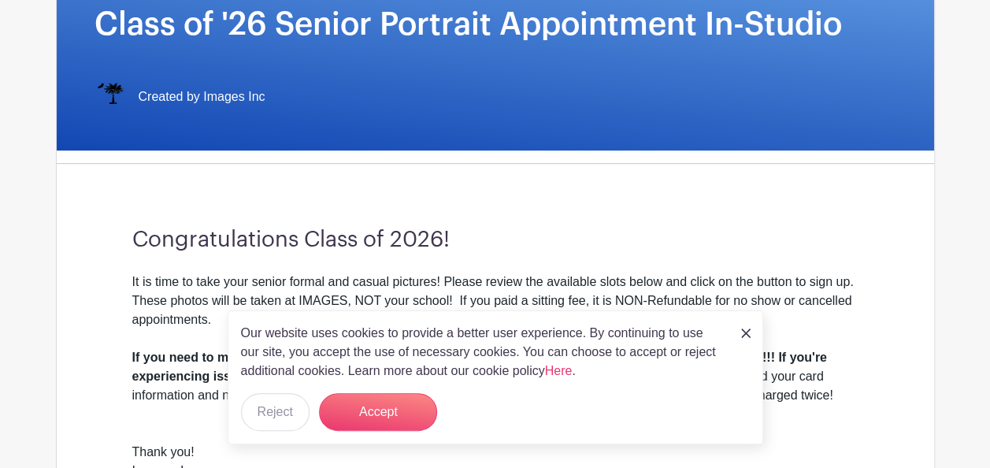
scroll to position [427, 0]
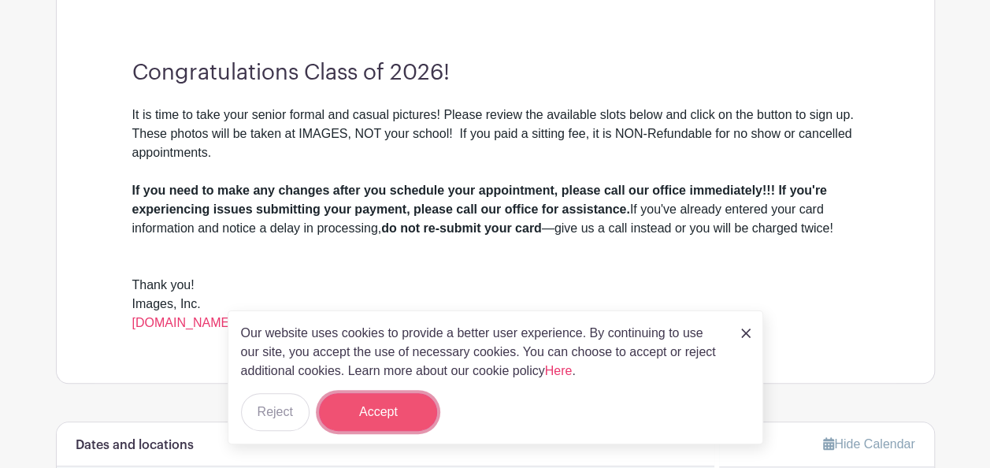
click at [402, 423] on button "Accept" at bounding box center [378, 412] width 118 height 38
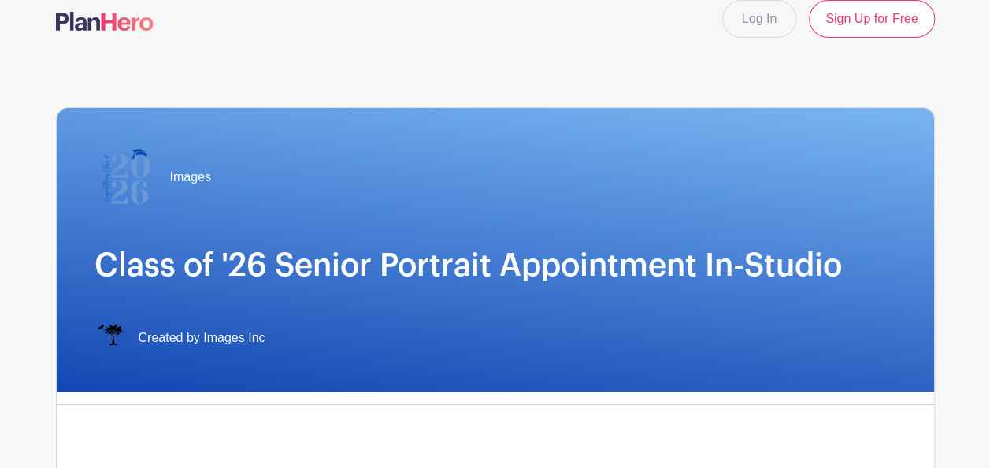
scroll to position [0, 0]
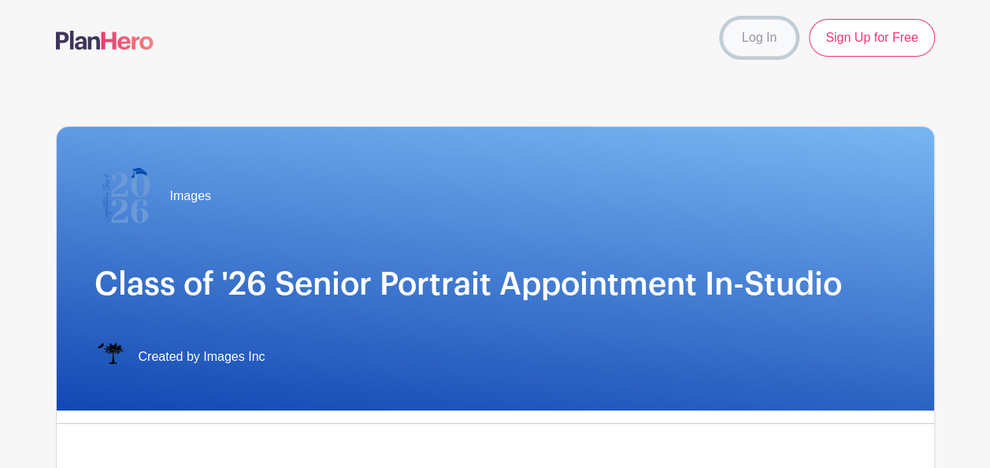
click at [753, 30] on link "Log In" at bounding box center [760, 38] width 74 height 38
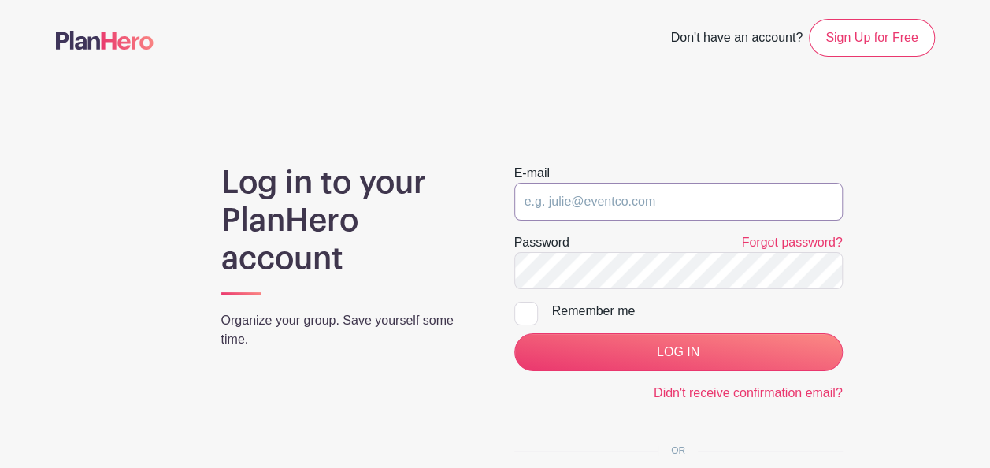
click at [693, 196] on input "email" at bounding box center [679, 202] width 329 height 38
type input "rurujoy@hotmail.com"
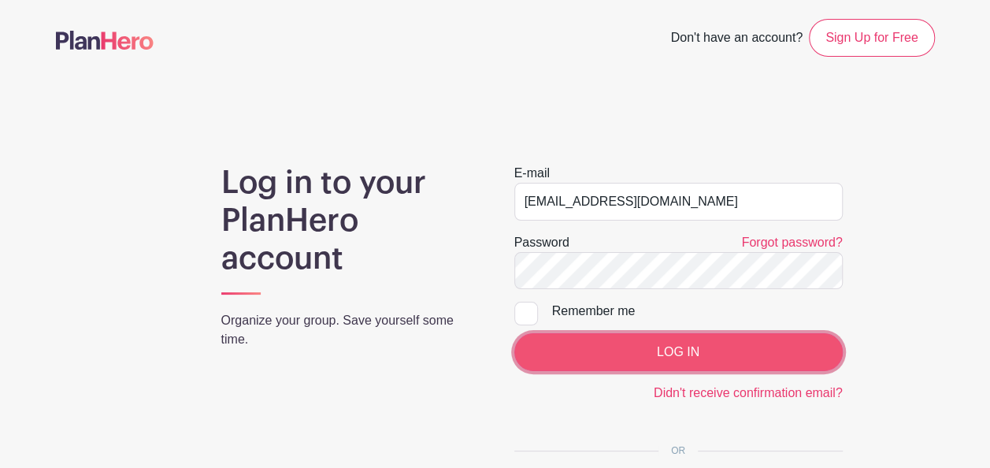
click at [655, 355] on input "LOG IN" at bounding box center [679, 352] width 329 height 38
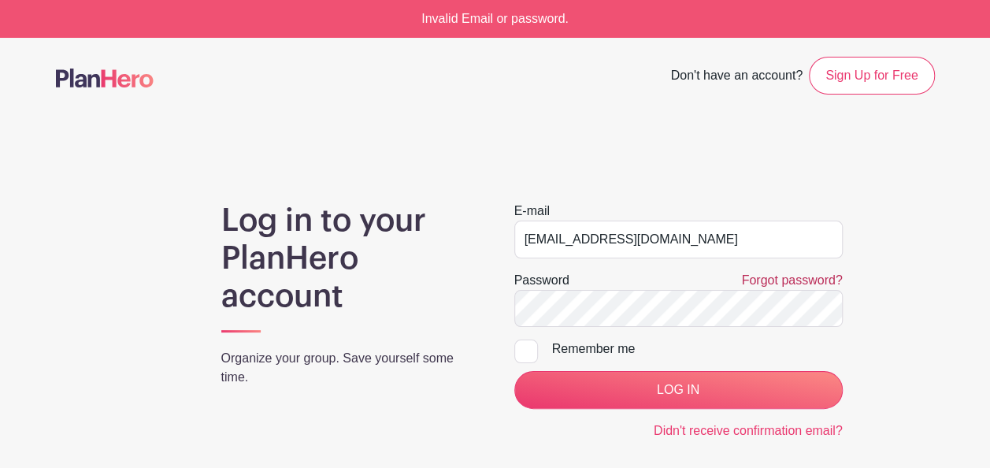
click at [777, 277] on link "Forgot password?" at bounding box center [791, 279] width 101 height 13
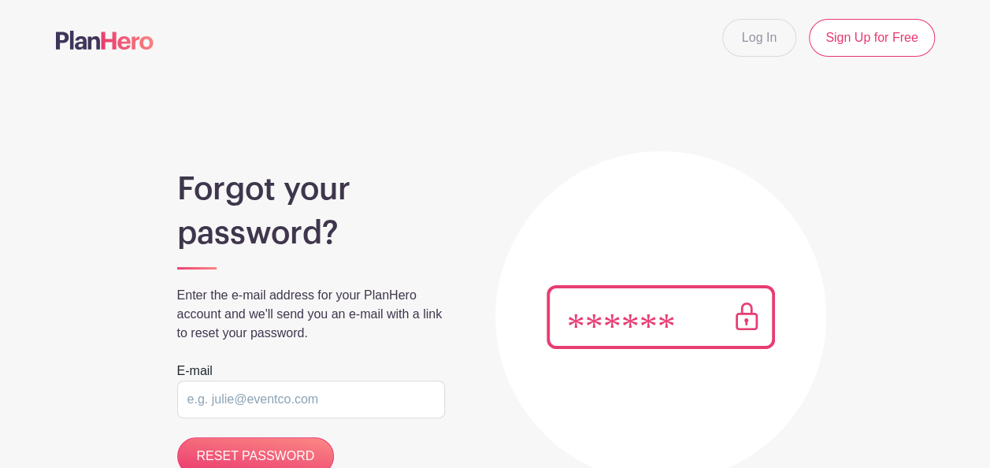
click at [337, 396] on input "email" at bounding box center [311, 400] width 268 height 38
type input "[EMAIL_ADDRESS][DOMAIN_NAME]"
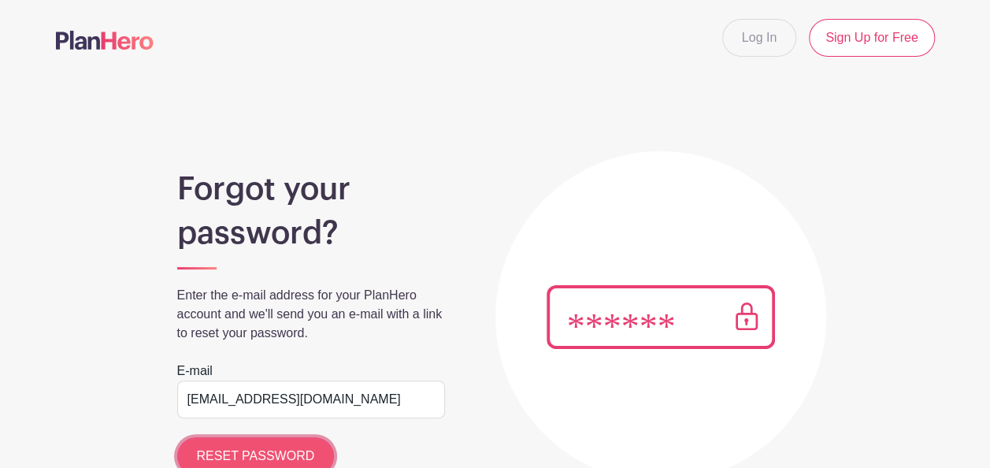
click at [255, 446] on input "RESET PASSWORD" at bounding box center [256, 456] width 158 height 38
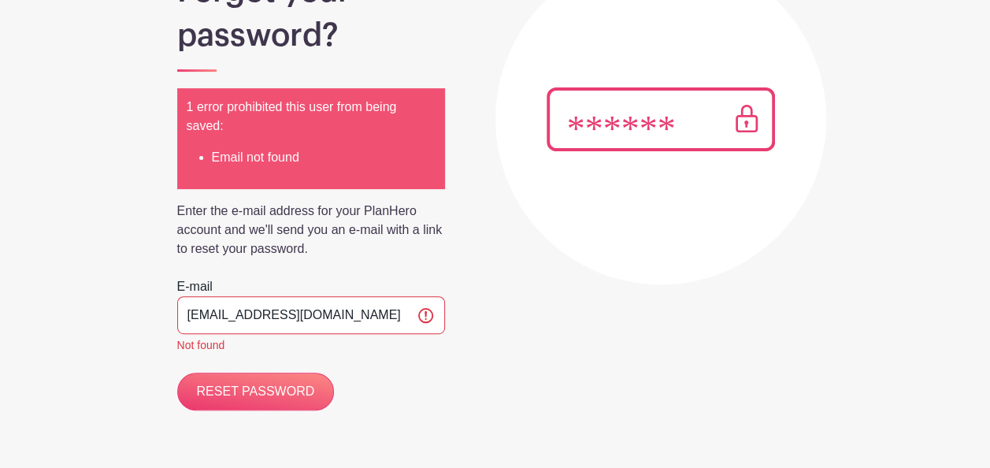
scroll to position [199, 0]
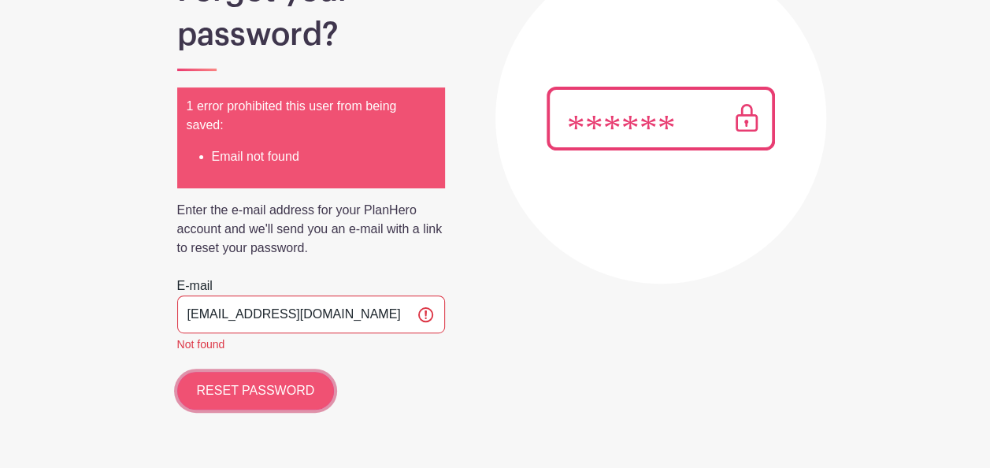
click at [303, 393] on input "RESET PASSWORD" at bounding box center [256, 391] width 158 height 38
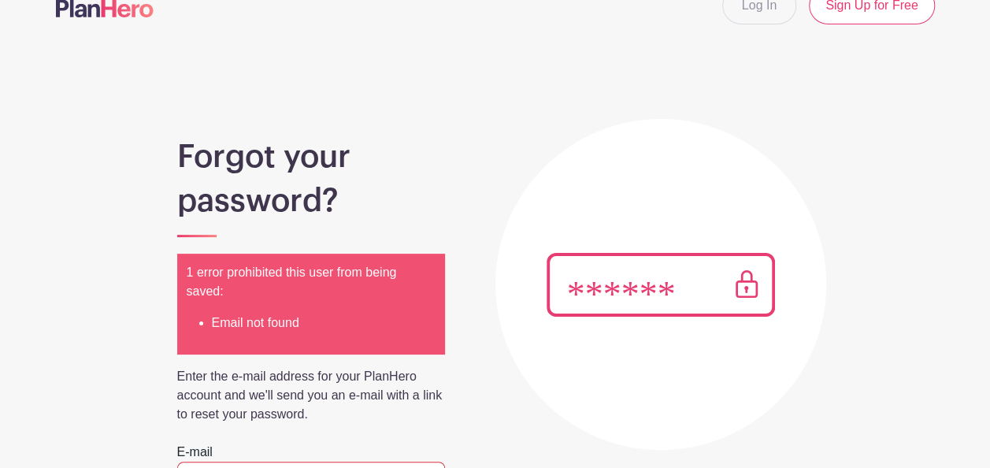
scroll to position [0, 0]
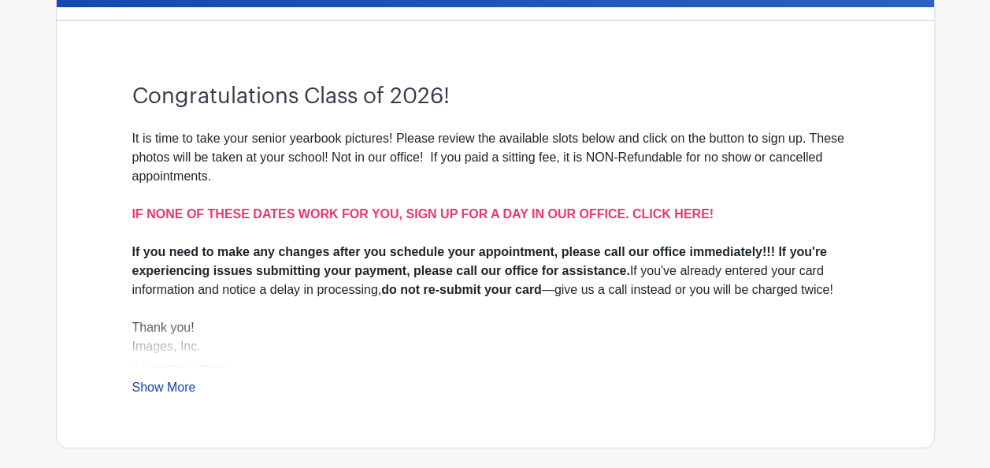
scroll to position [442, 0]
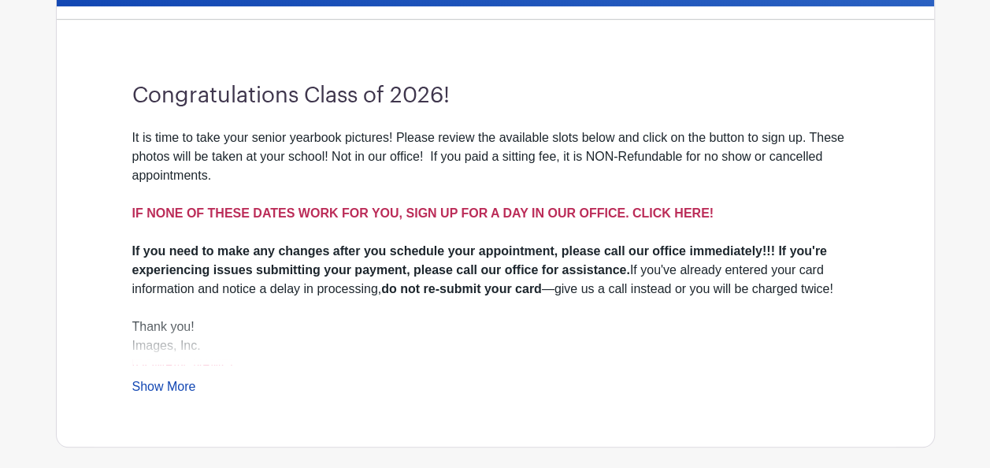
click at [441, 213] on strong "IF NONE OF THESE DATES WORK FOR YOU, SIGN UP FOR A DAY IN OUR OFFICE. CLICK HER…" at bounding box center [422, 212] width 581 height 13
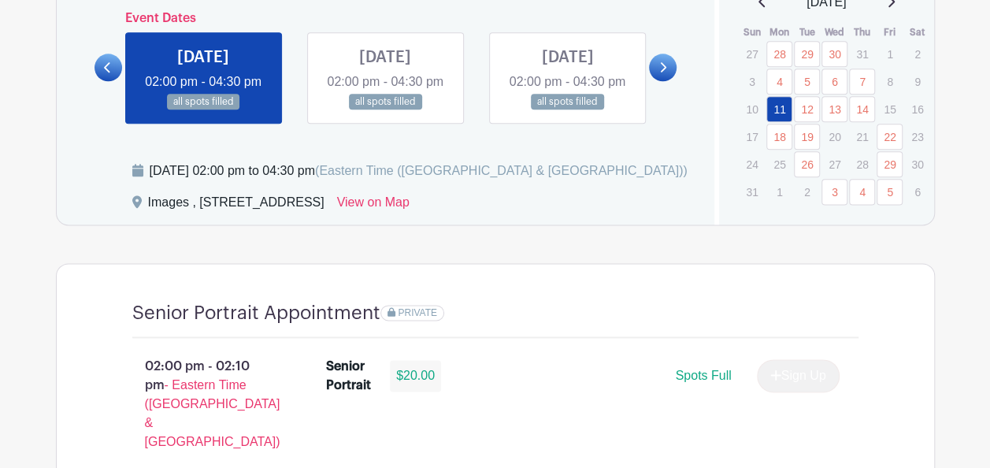
scroll to position [875, 0]
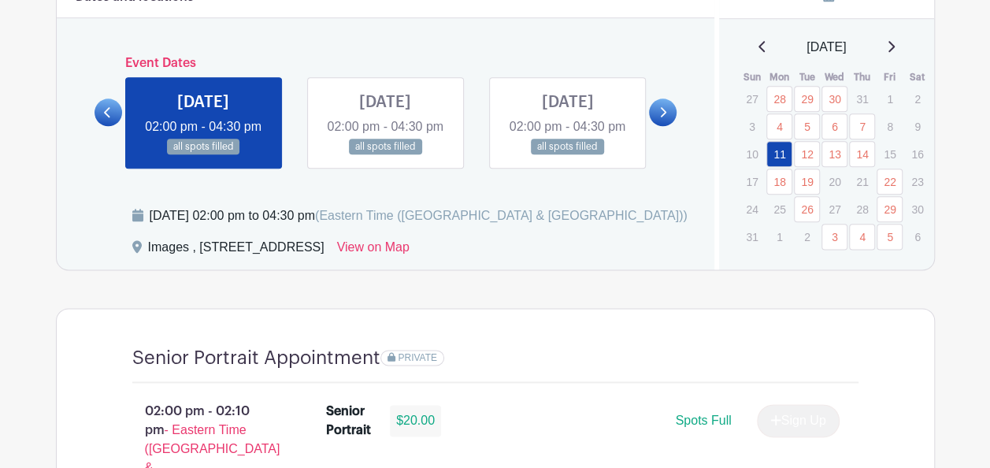
drag, startPoint x: 100, startPoint y: 212, endPoint x: 75, endPoint y: 194, distance: 31.1
click at [75, 194] on div "Dates and locations Event Dates [DATE] 09:30 am - 04:00 pm many spots open [DAT…" at bounding box center [386, 121] width 659 height 295
click at [385, 155] on link at bounding box center [385, 155] width 0 height 0
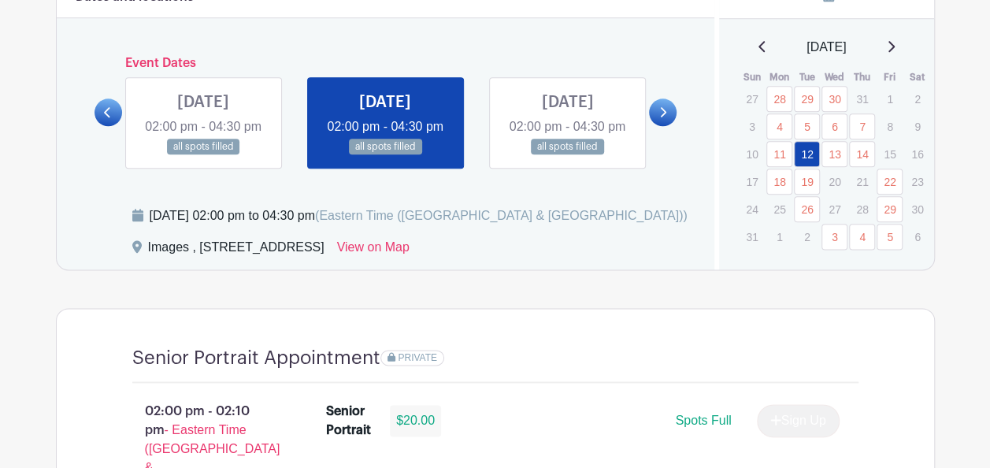
click at [665, 117] on icon at bounding box center [664, 112] width 6 height 10
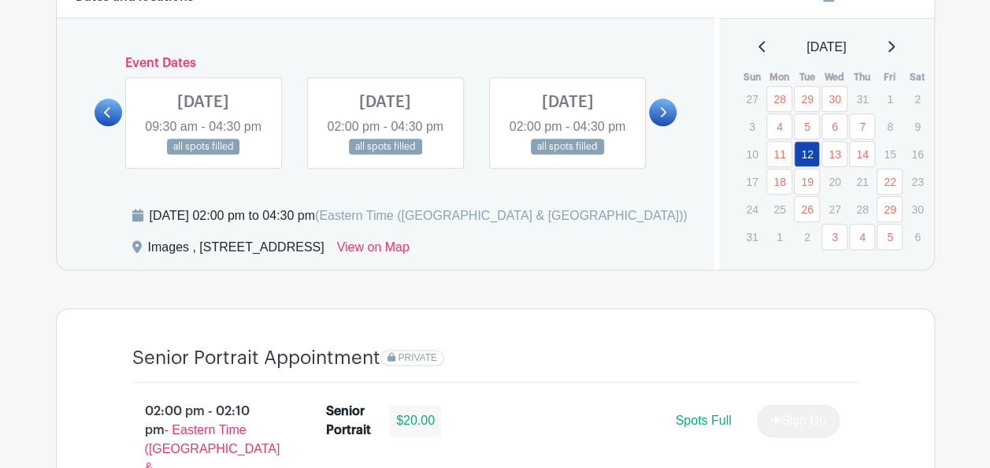
click at [665, 117] on icon at bounding box center [664, 112] width 6 height 10
click at [385, 155] on link at bounding box center [385, 155] width 0 height 0
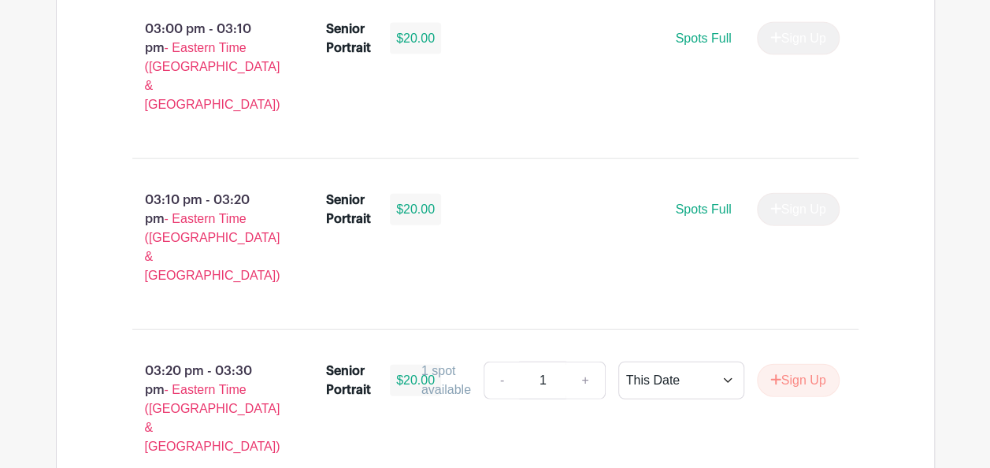
scroll to position [1797, 0]
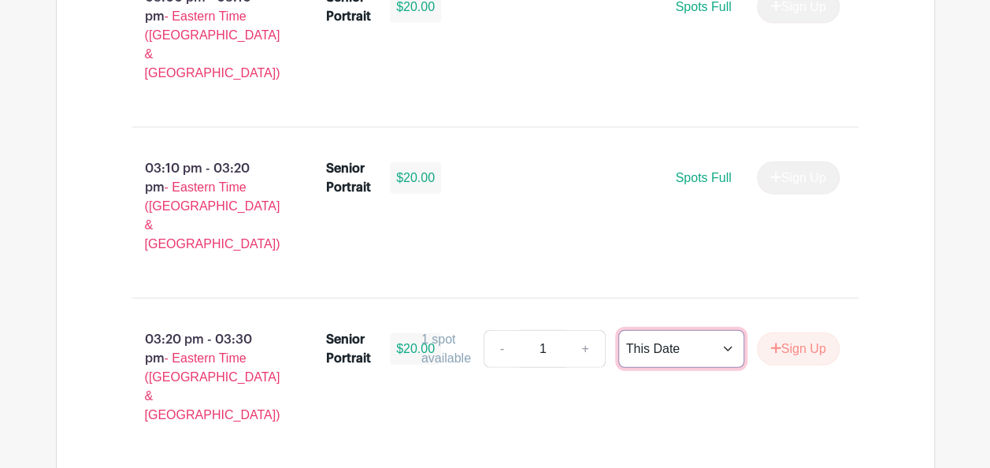
click at [730, 330] on select "This Date Select Dates" at bounding box center [682, 349] width 126 height 38
click at [780, 333] on button "Sign Up" at bounding box center [798, 349] width 83 height 33
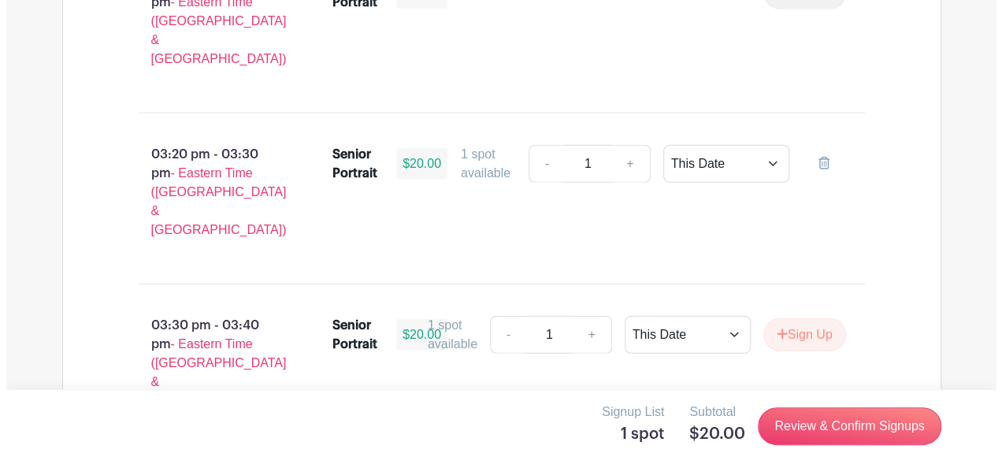
scroll to position [1981, 0]
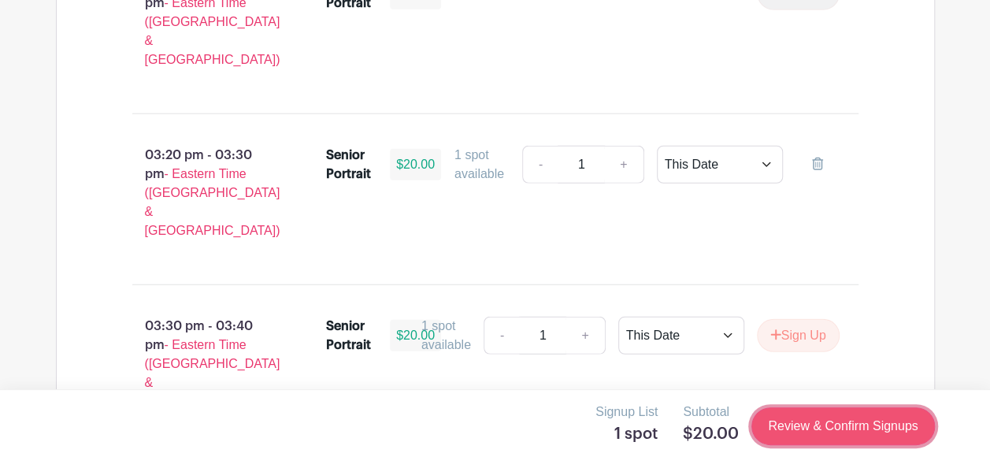
click at [849, 425] on link "Review & Confirm Signups" at bounding box center [843, 426] width 183 height 38
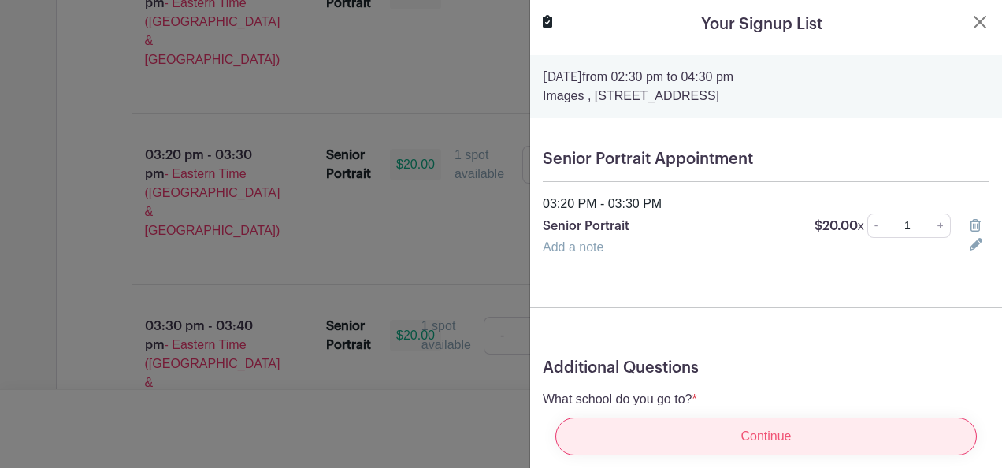
click at [762, 421] on input "Continue" at bounding box center [766, 437] width 422 height 38
